Goal: Find specific page/section: Find specific page/section

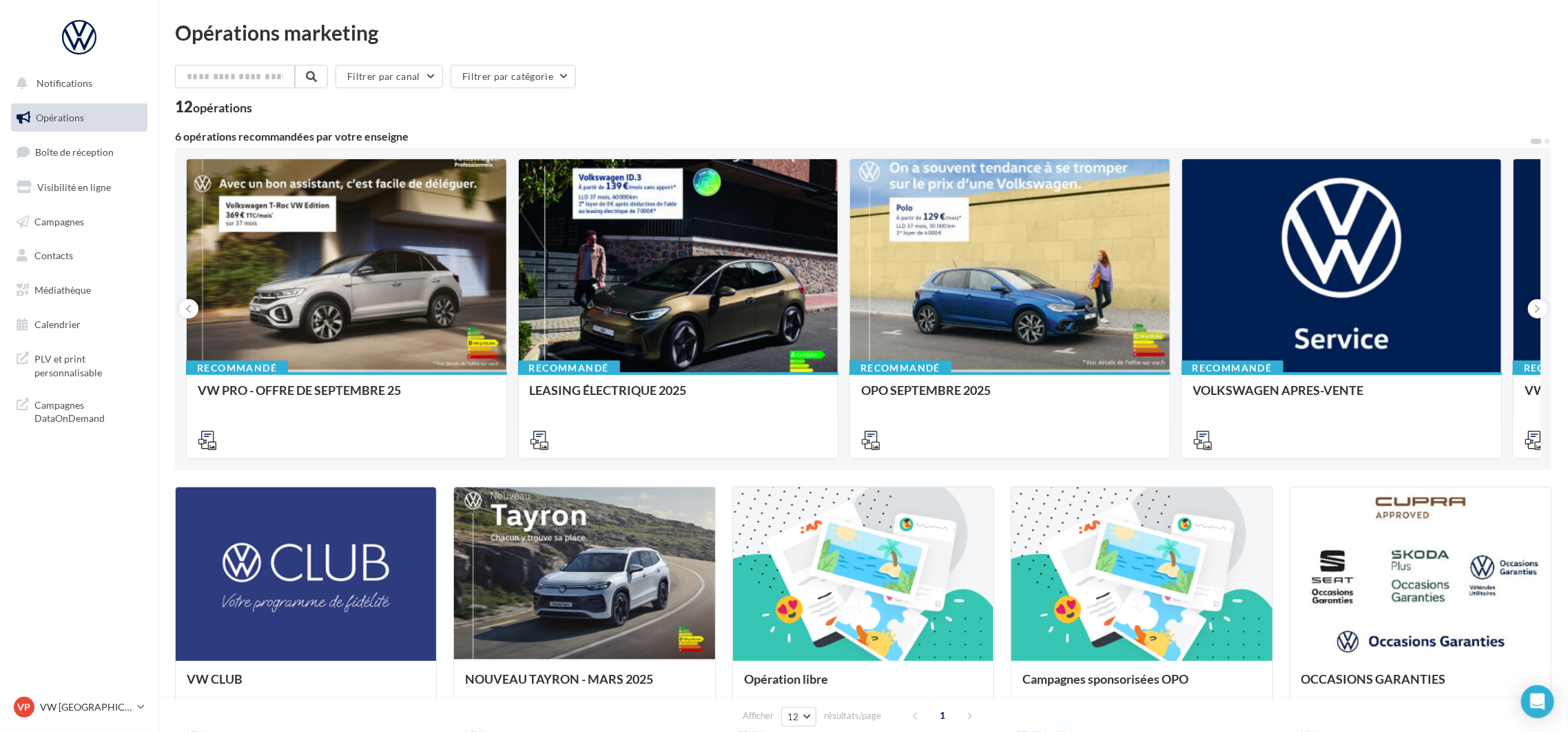
click at [1309, 69] on div "Filtrer par canal Filtrer par catégorie" at bounding box center [862, 79] width 1376 height 29
click at [125, 708] on p "VW [GEOGRAPHIC_DATA] 13" at bounding box center [86, 707] width 91 height 14
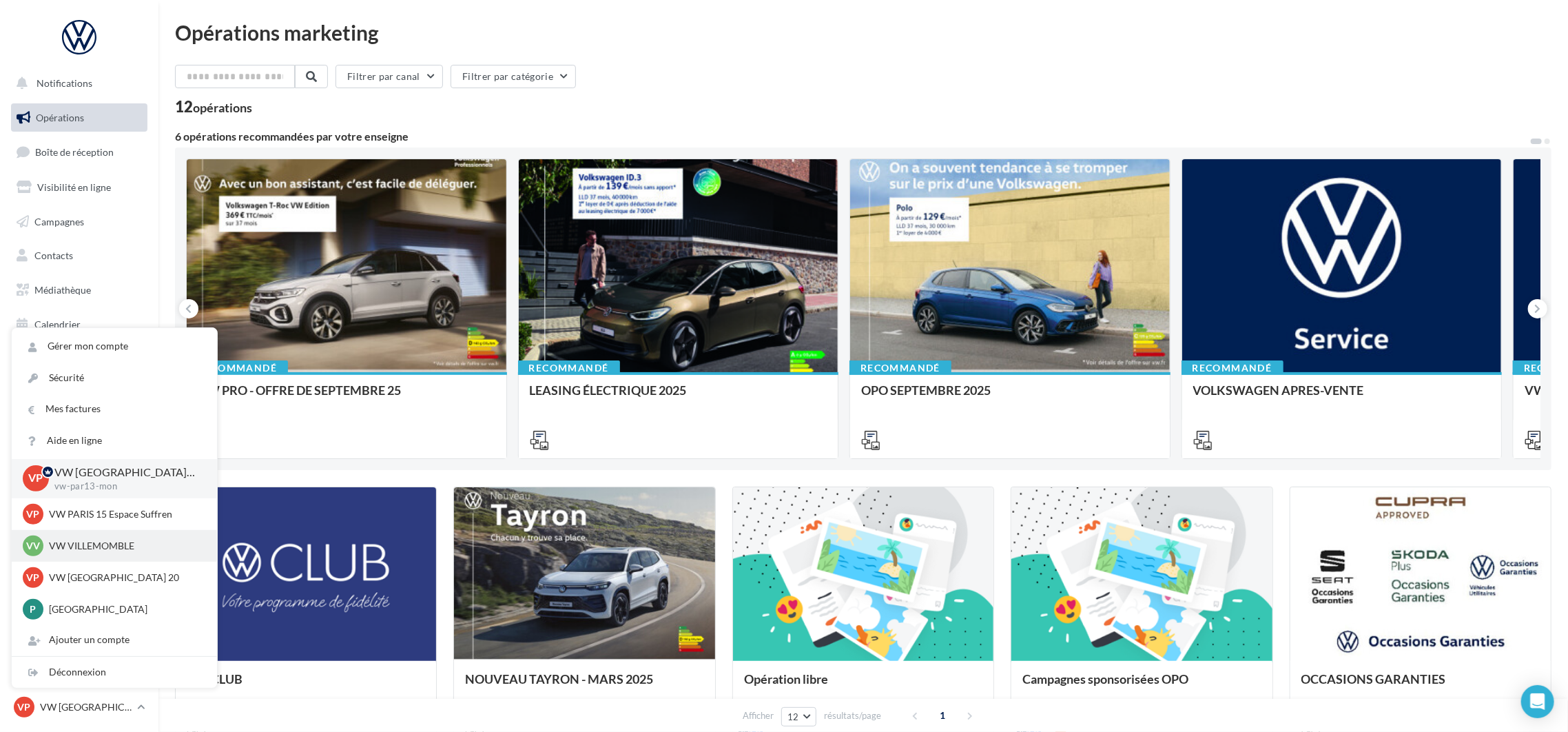
click at [94, 548] on p "VW VILLEMOMBLE" at bounding box center [124, 545] width 151 height 14
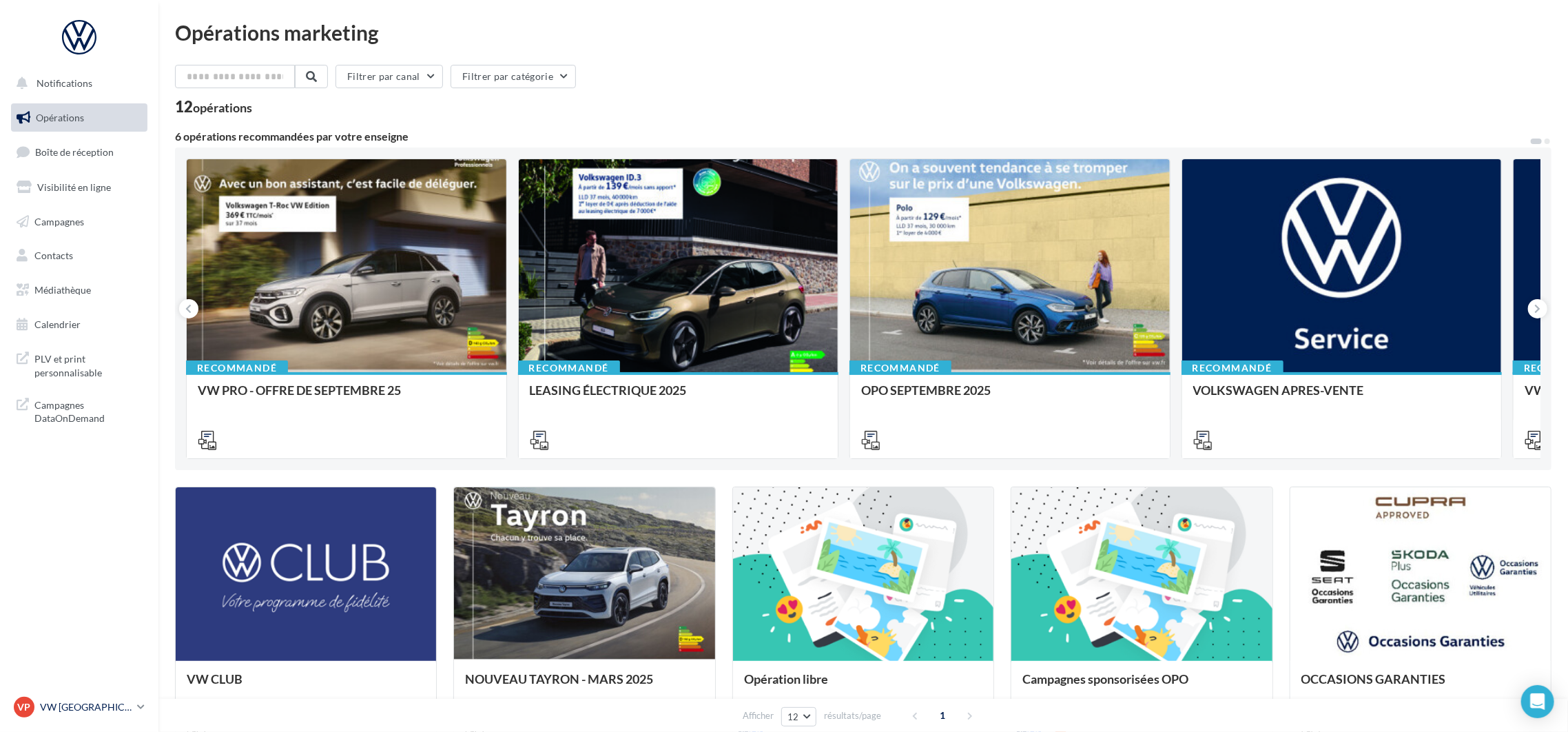
click at [94, 706] on p "VW [GEOGRAPHIC_DATA] 13" at bounding box center [86, 707] width 91 height 14
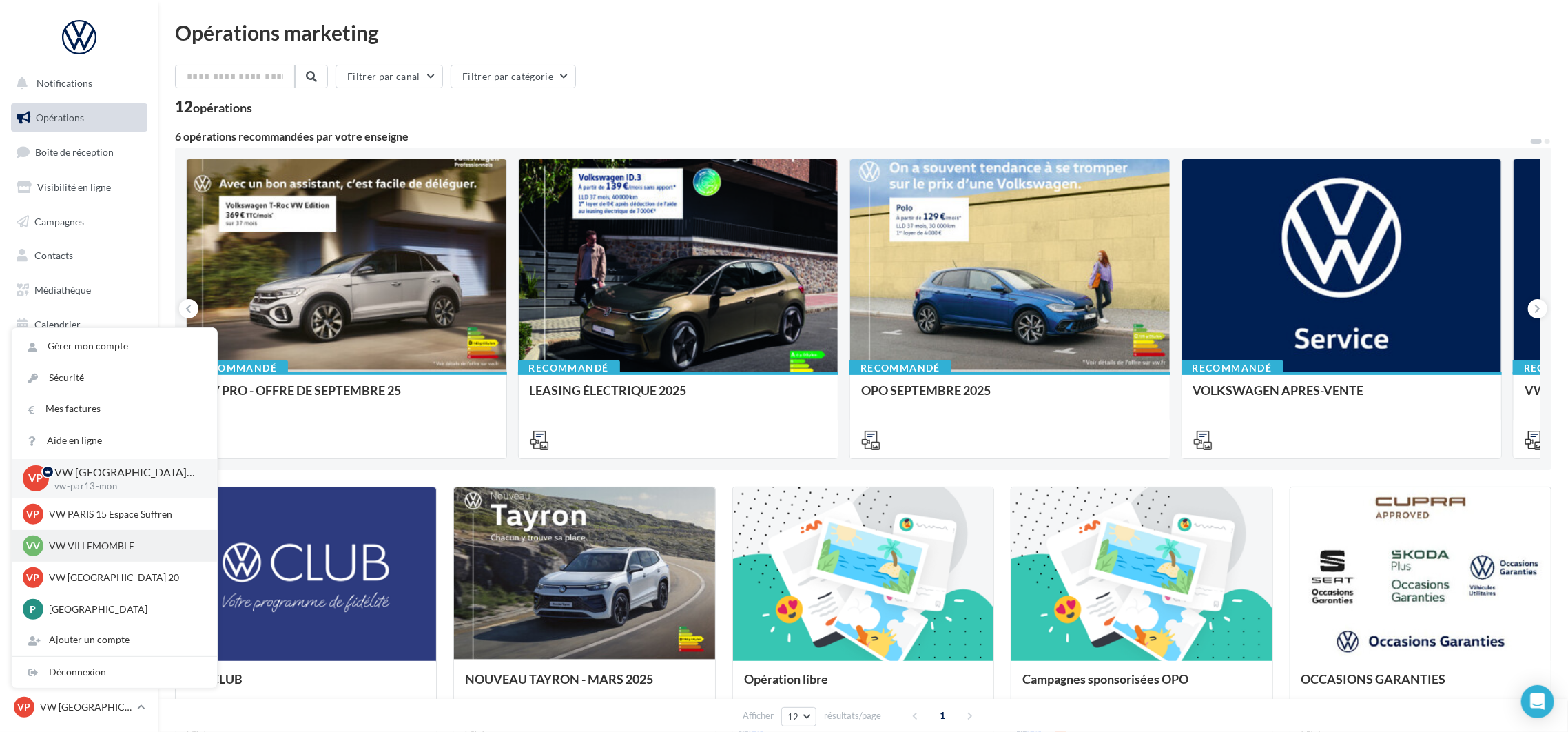
click at [112, 552] on div "VV VW VILLEMOMBLE vw-vil-mon" at bounding box center [114, 546] width 183 height 21
